Goal: Information Seeking & Learning: Find specific fact

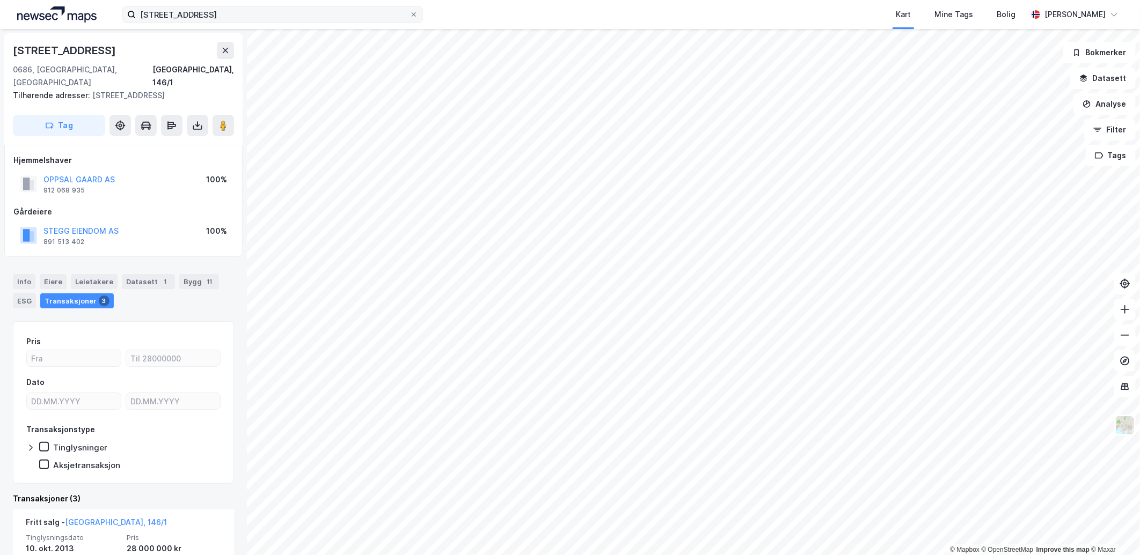
scroll to position [238, 0]
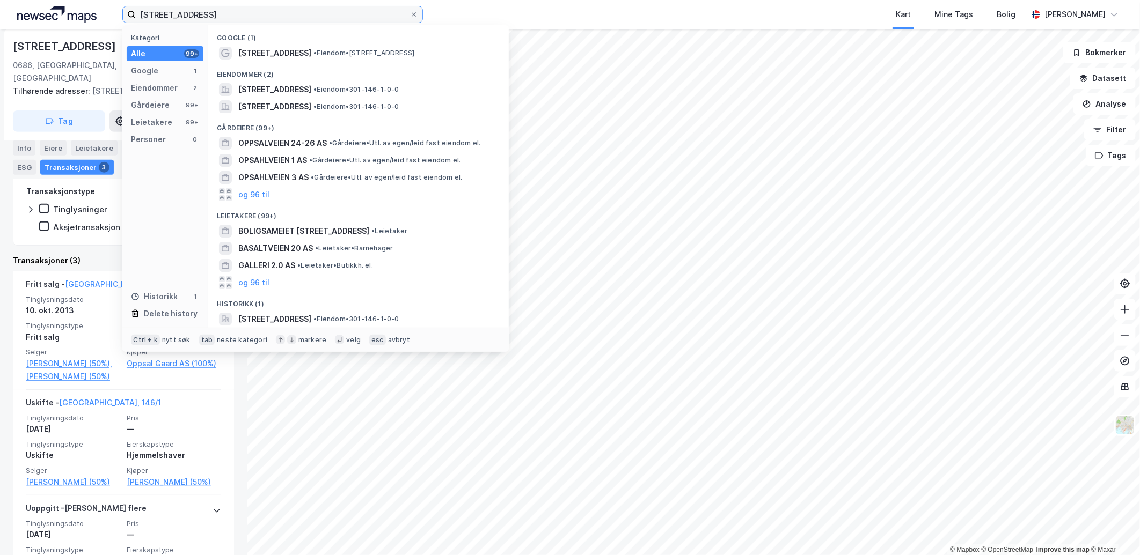
drag, startPoint x: 207, startPoint y: 13, endPoint x: 75, endPoint y: 18, distance: 131.6
click at [75, 18] on div "oppsalveien 20 Kategori Alle 99+ Google 1 Eiendommer 2 Gårdeiere 99+ Leietakere…" at bounding box center [570, 14] width 1140 height 29
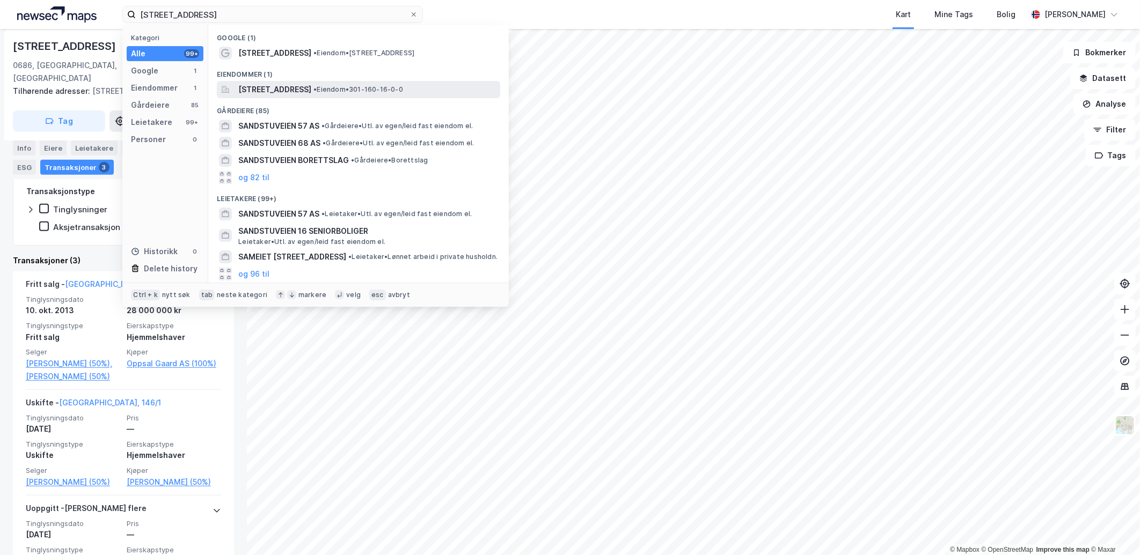
click at [293, 86] on span "[STREET_ADDRESS]" at bounding box center [274, 89] width 73 height 13
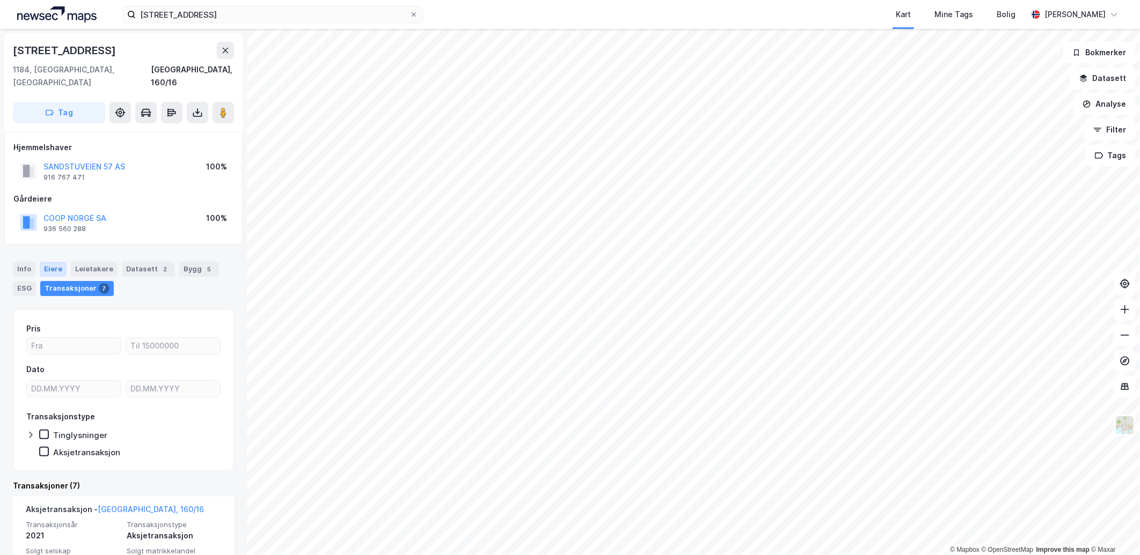
click at [53, 262] on div "Eiere" at bounding box center [53, 269] width 27 height 15
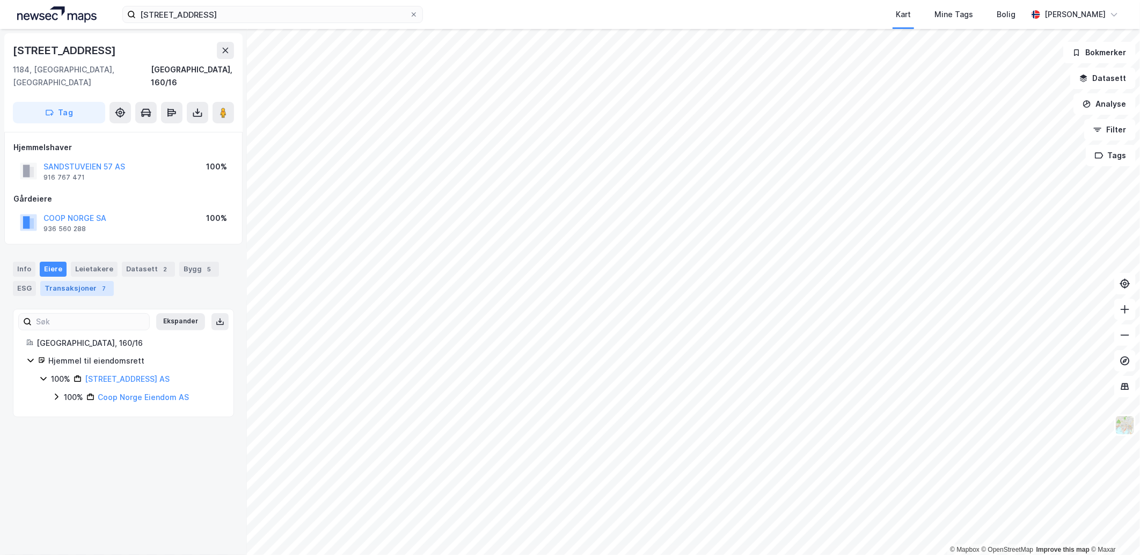
click at [75, 281] on div "Transaksjoner 7" at bounding box center [77, 288] width 74 height 15
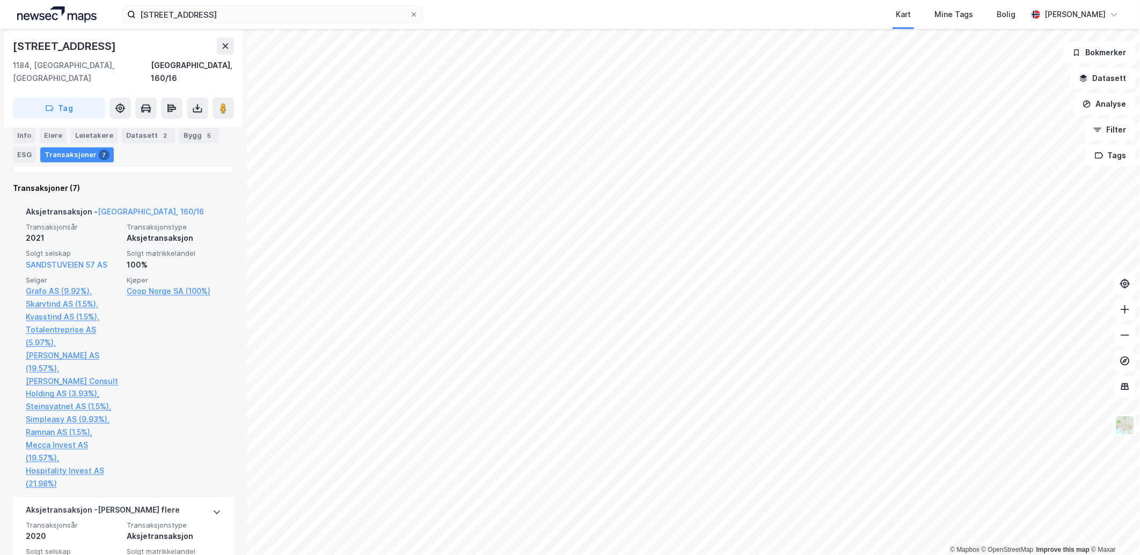
scroll to position [357, 0]
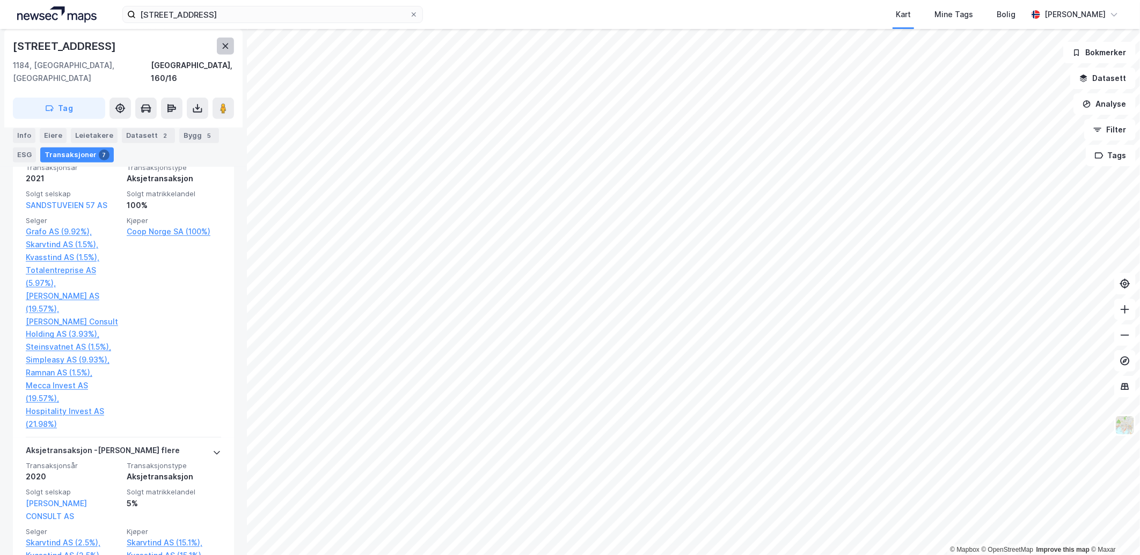
click at [224, 42] on icon at bounding box center [225, 46] width 9 height 9
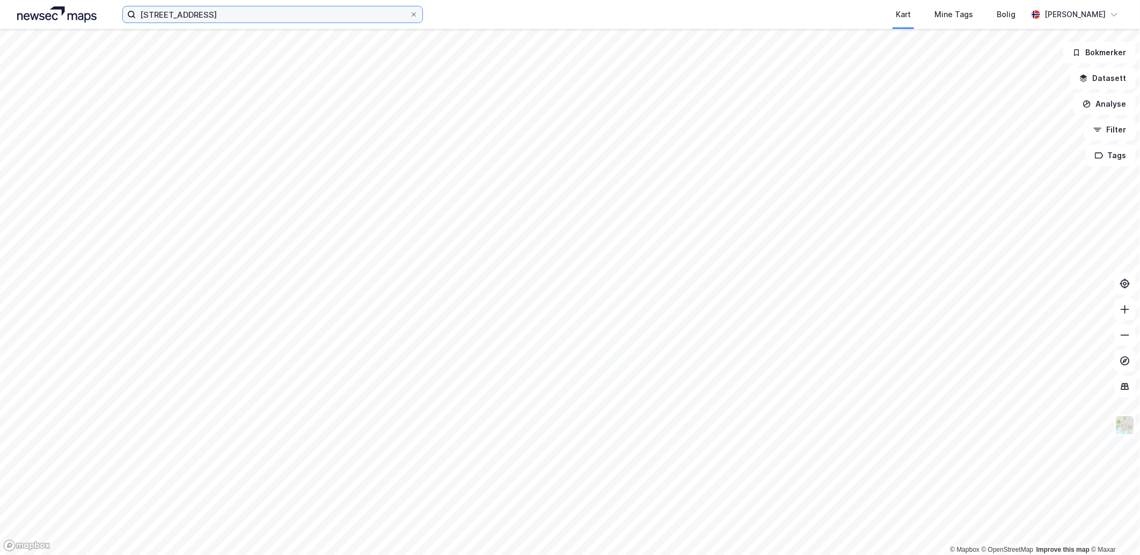
drag, startPoint x: 213, startPoint y: 17, endPoint x: 24, endPoint y: 23, distance: 188.5
click at [24, 23] on div "[STREET_ADDRESS] Kart Mine Tags Bolig [PERSON_NAME]" at bounding box center [570, 14] width 1140 height 29
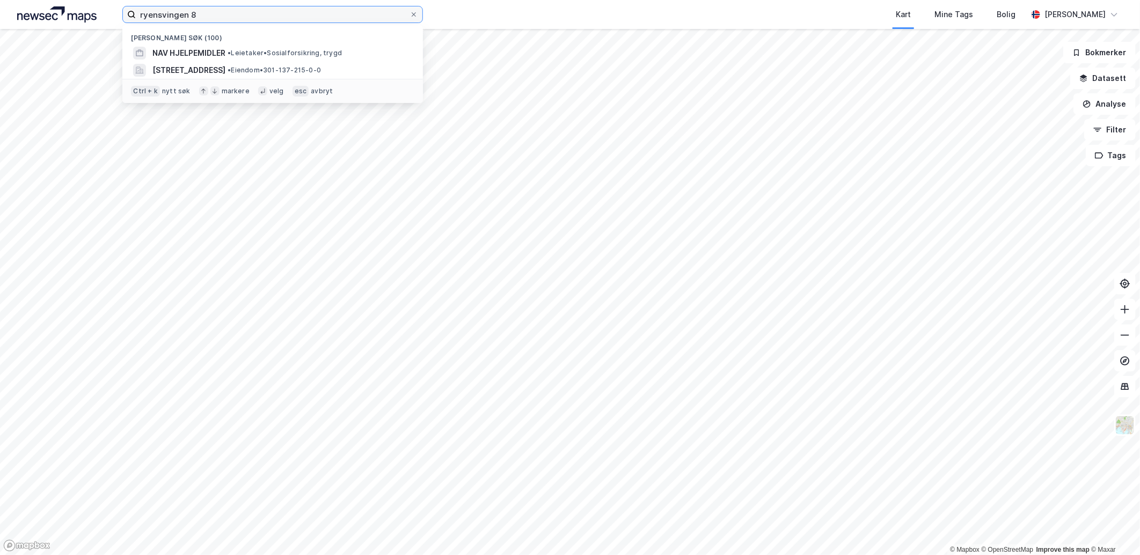
type input "ryensvingen 8"
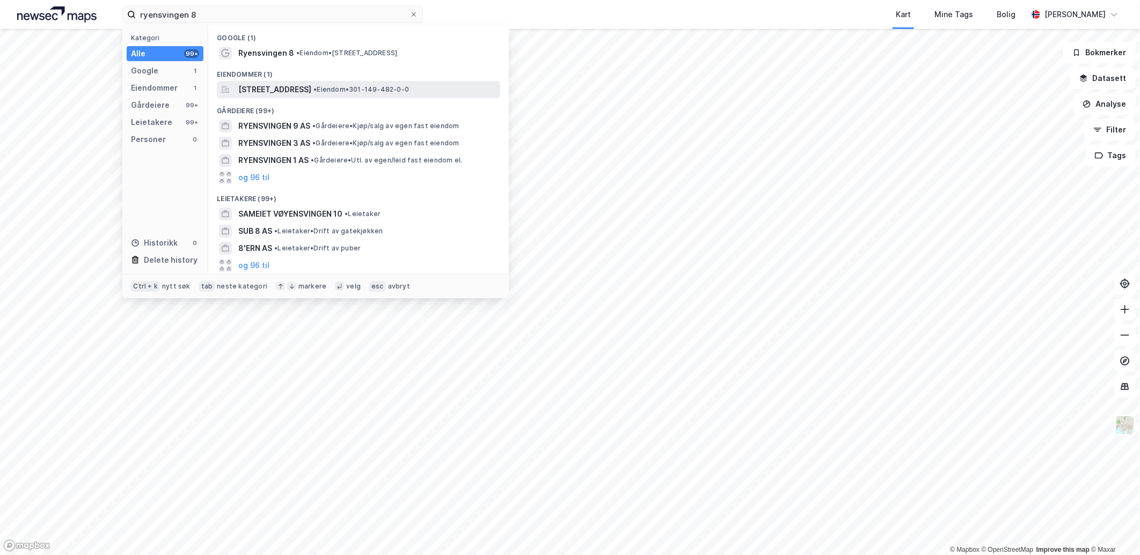
click at [271, 87] on span "[STREET_ADDRESS]" at bounding box center [274, 89] width 73 height 13
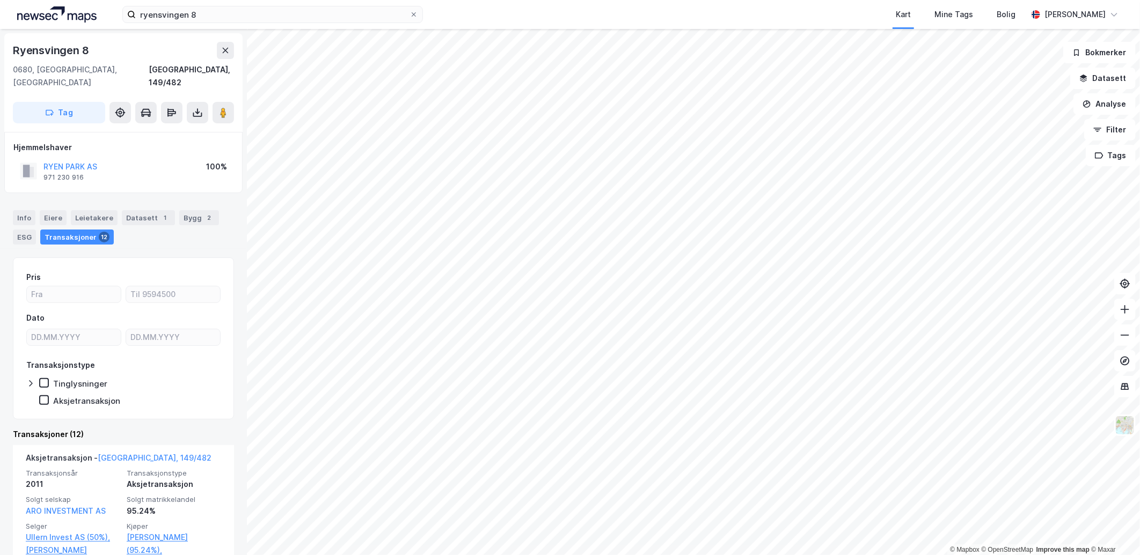
click at [44, 198] on div "Info [PERSON_NAME] Datasett 1 Bygg 2 ESG Transaksjoner 12" at bounding box center [123, 224] width 247 height 52
click at [52, 210] on div "Eiere" at bounding box center [53, 217] width 27 height 15
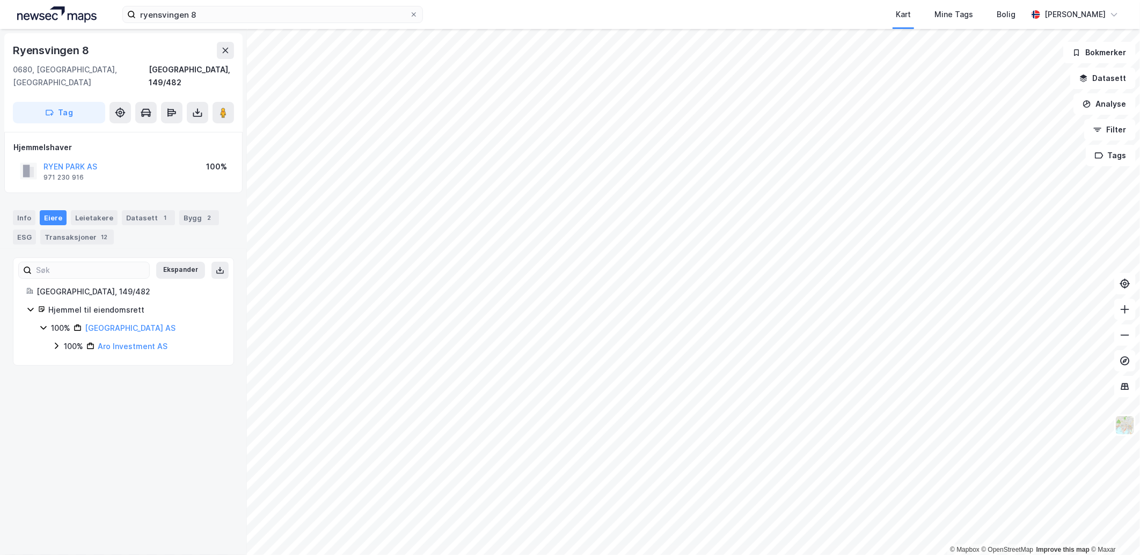
click at [56, 343] on icon at bounding box center [56, 346] width 3 height 6
click at [69, 398] on icon at bounding box center [69, 401] width 3 height 6
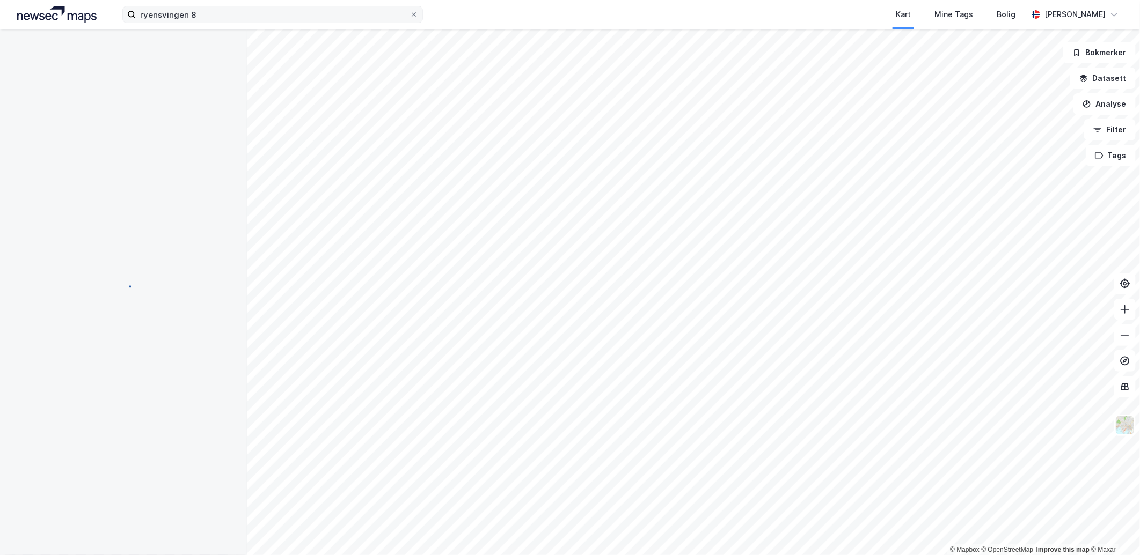
scroll to position [57, 0]
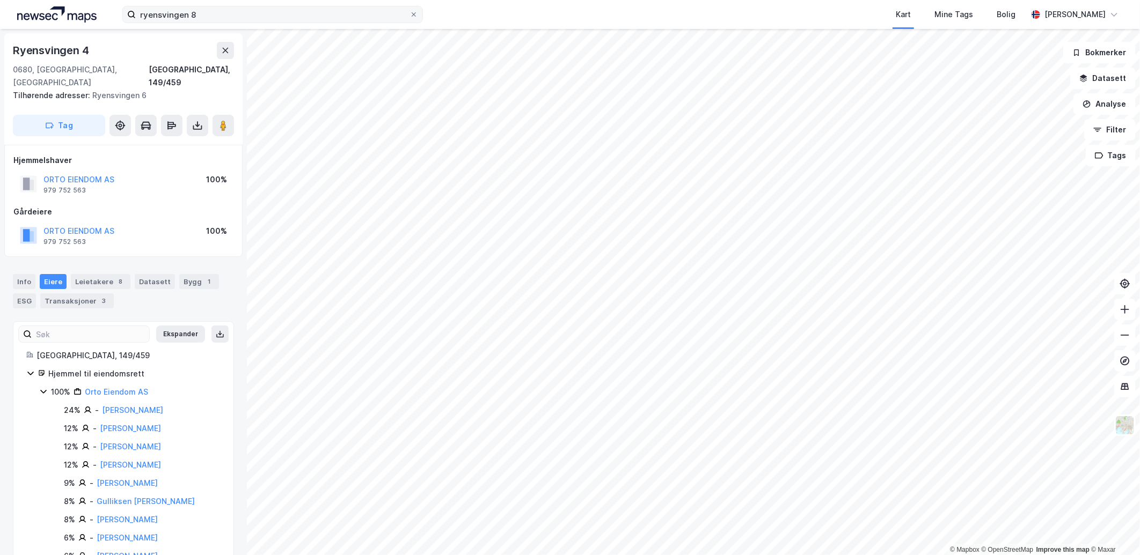
scroll to position [57, 0]
